Goal: Find specific page/section: Find specific page/section

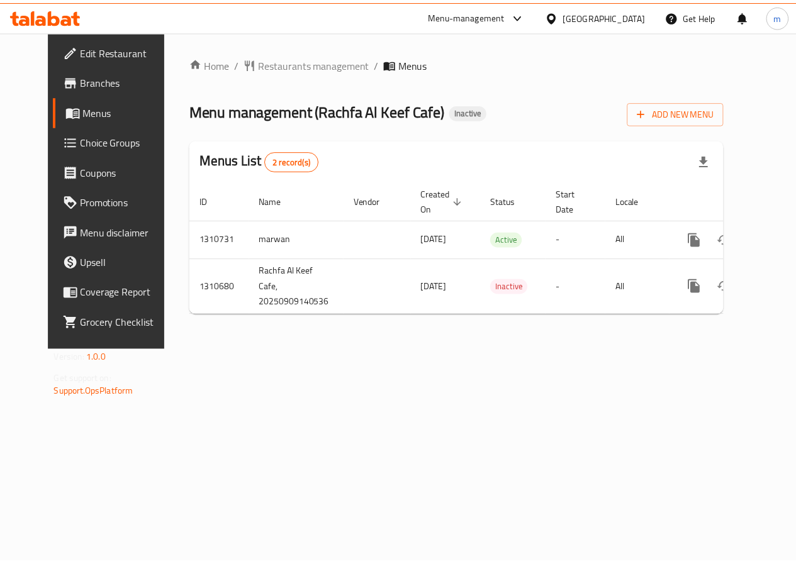
scroll to position [0, 4]
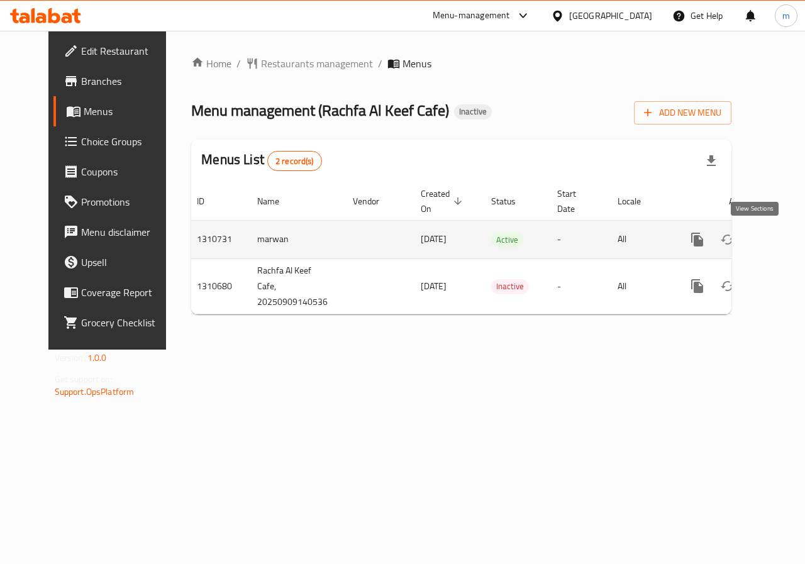
click at [781, 240] on icon "enhanced table" at bounding box center [788, 239] width 15 height 15
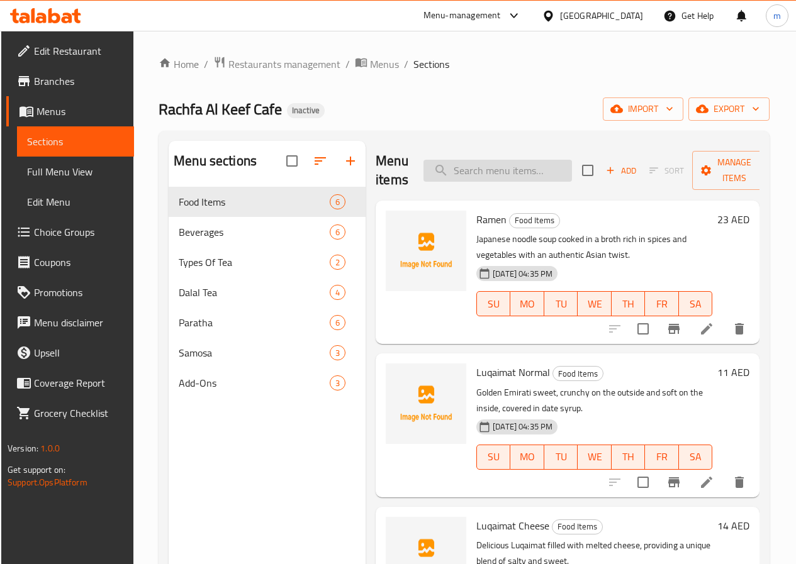
click at [474, 176] on input "search" at bounding box center [497, 171] width 149 height 22
type input "y"
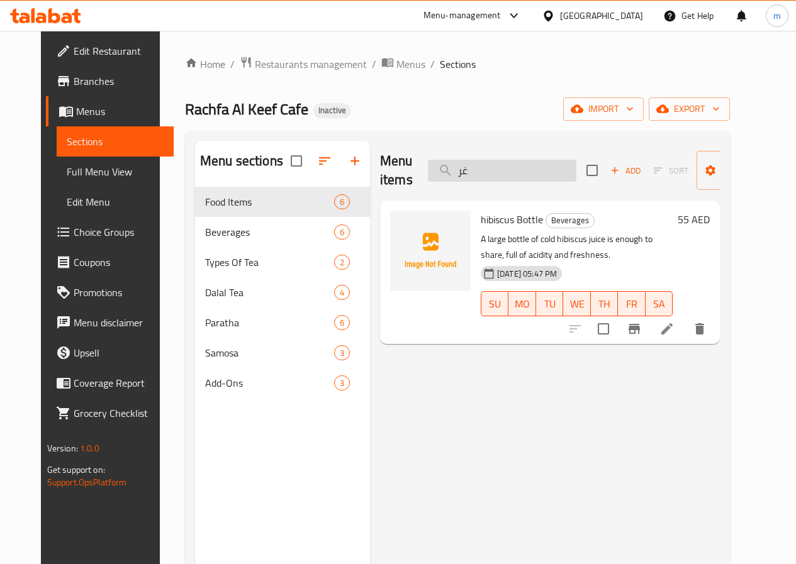
type input "غ"
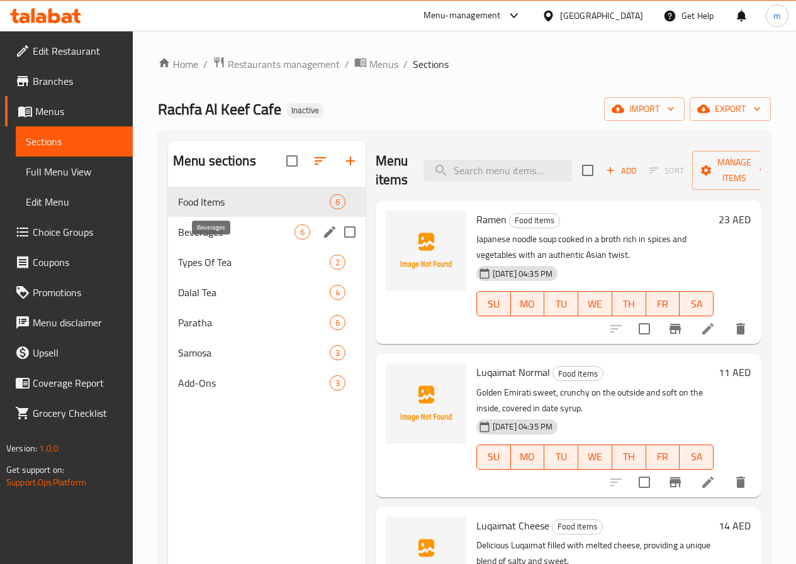
click at [203, 240] on span "Beverages" at bounding box center [236, 232] width 116 height 15
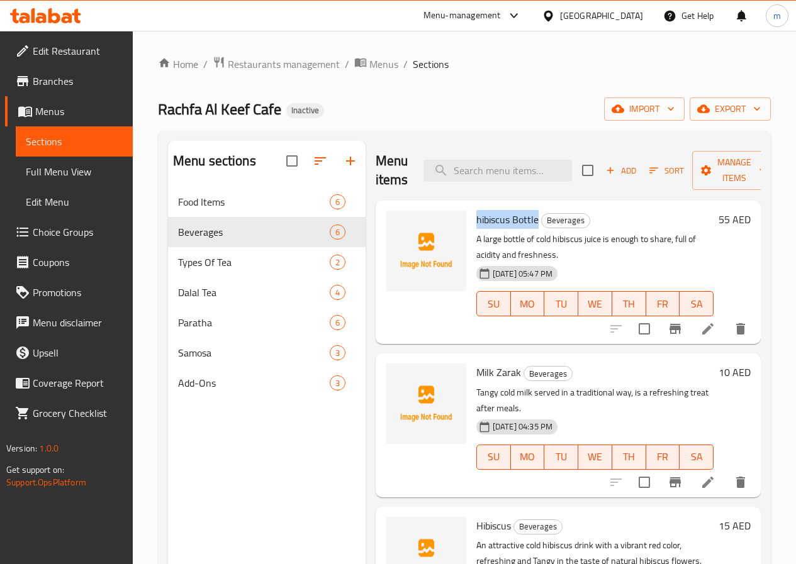
drag, startPoint x: 481, startPoint y: 220, endPoint x: 422, endPoint y: 223, distance: 59.2
click at [471, 223] on div "hibiscus Bottle Beverages A large bottle of cold hibiscus juice is enough to sh…" at bounding box center [594, 272] width 247 height 133
copy span "hibiscus Bottle"
